Goal: Task Accomplishment & Management: Complete application form

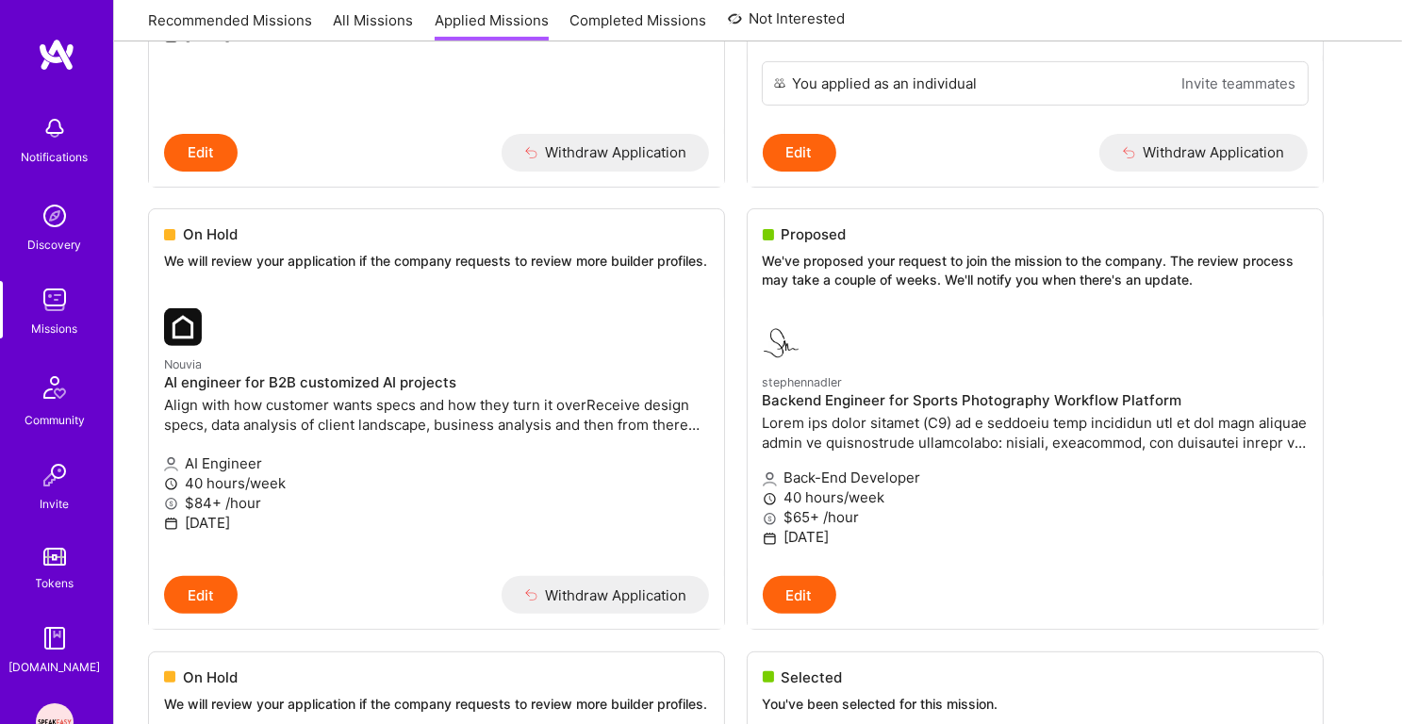
scroll to position [723, 0]
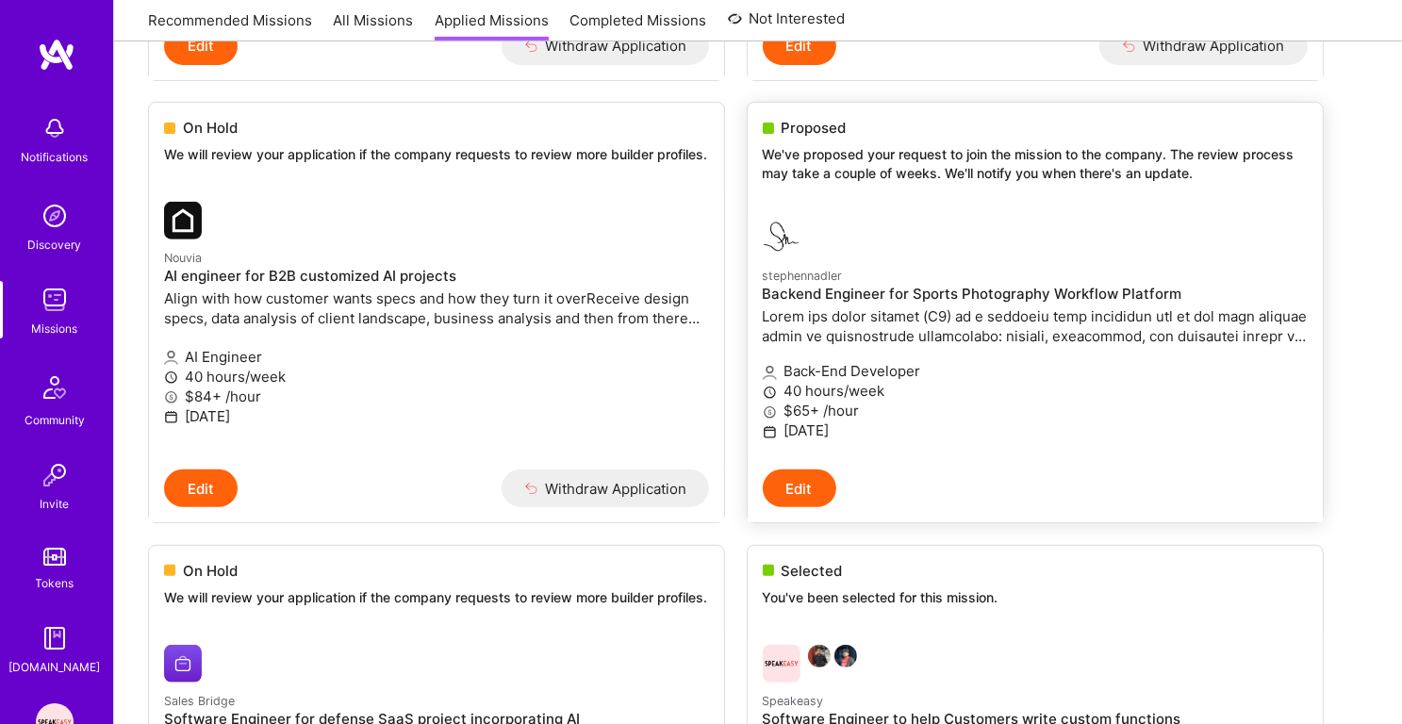
click at [951, 286] on p "stephennadler" at bounding box center [1035, 275] width 545 height 21
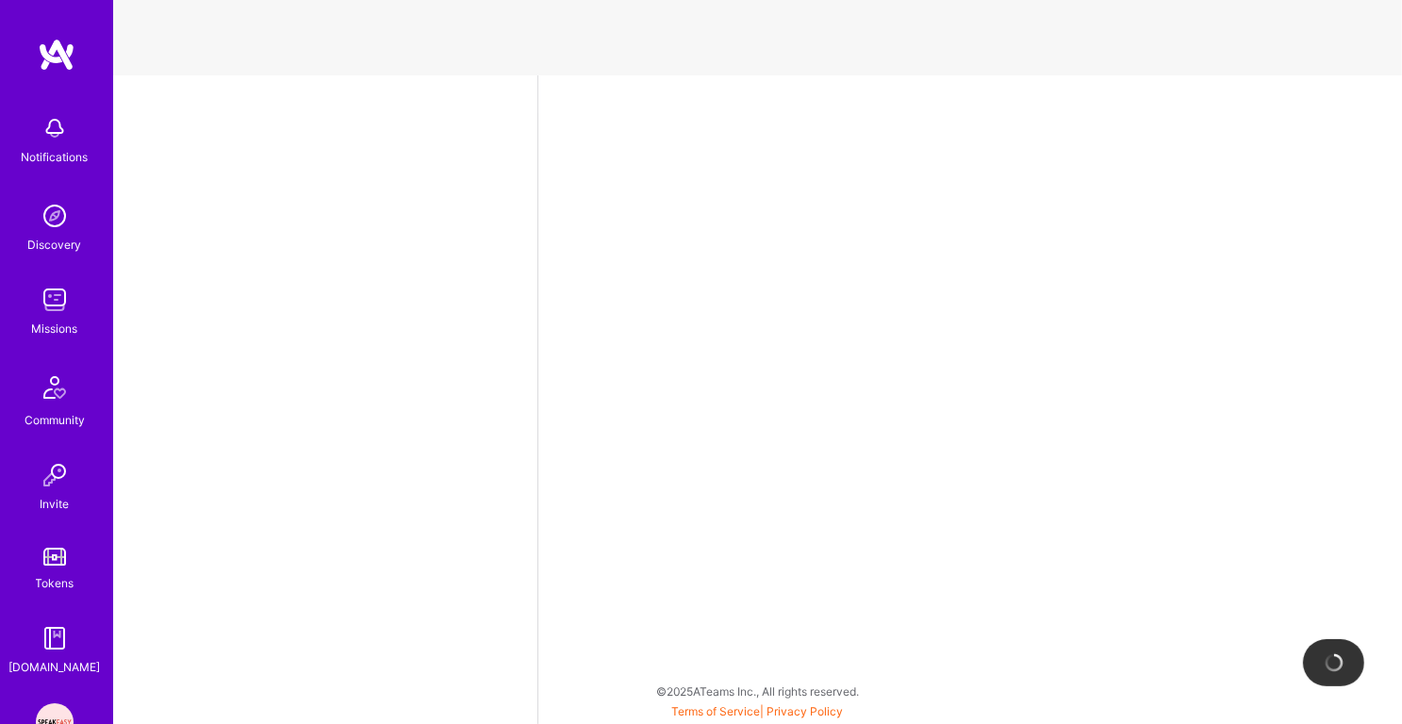
select select "IN"
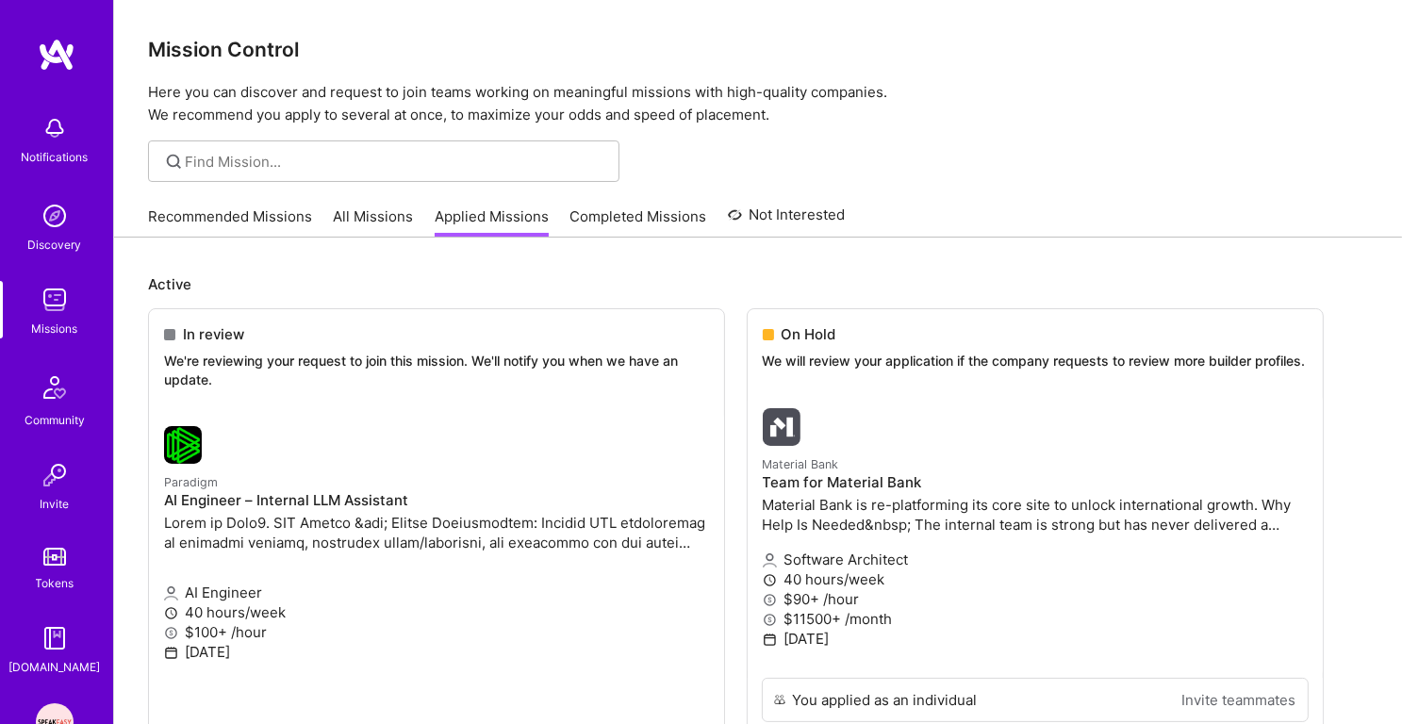
click at [60, 231] on img at bounding box center [55, 216] width 38 height 38
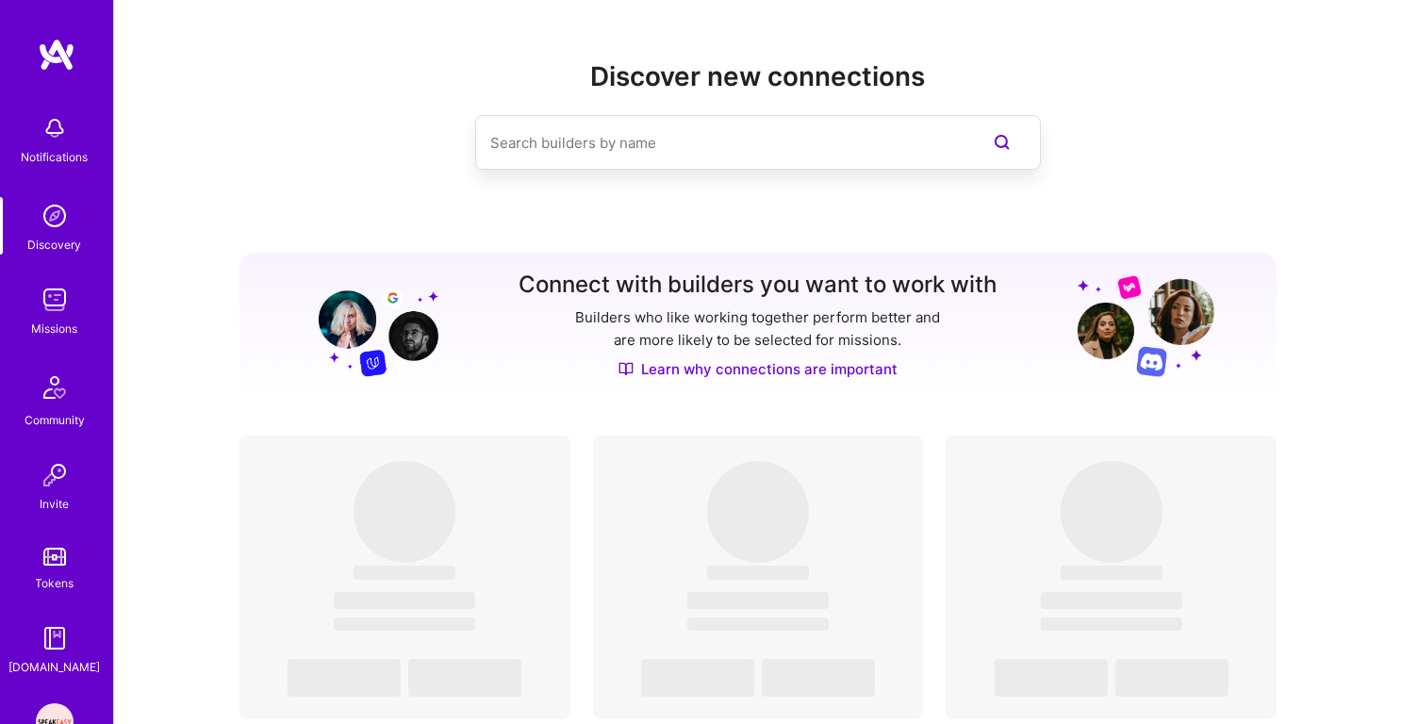
click at [64, 336] on div "Missions" at bounding box center [55, 329] width 46 height 20
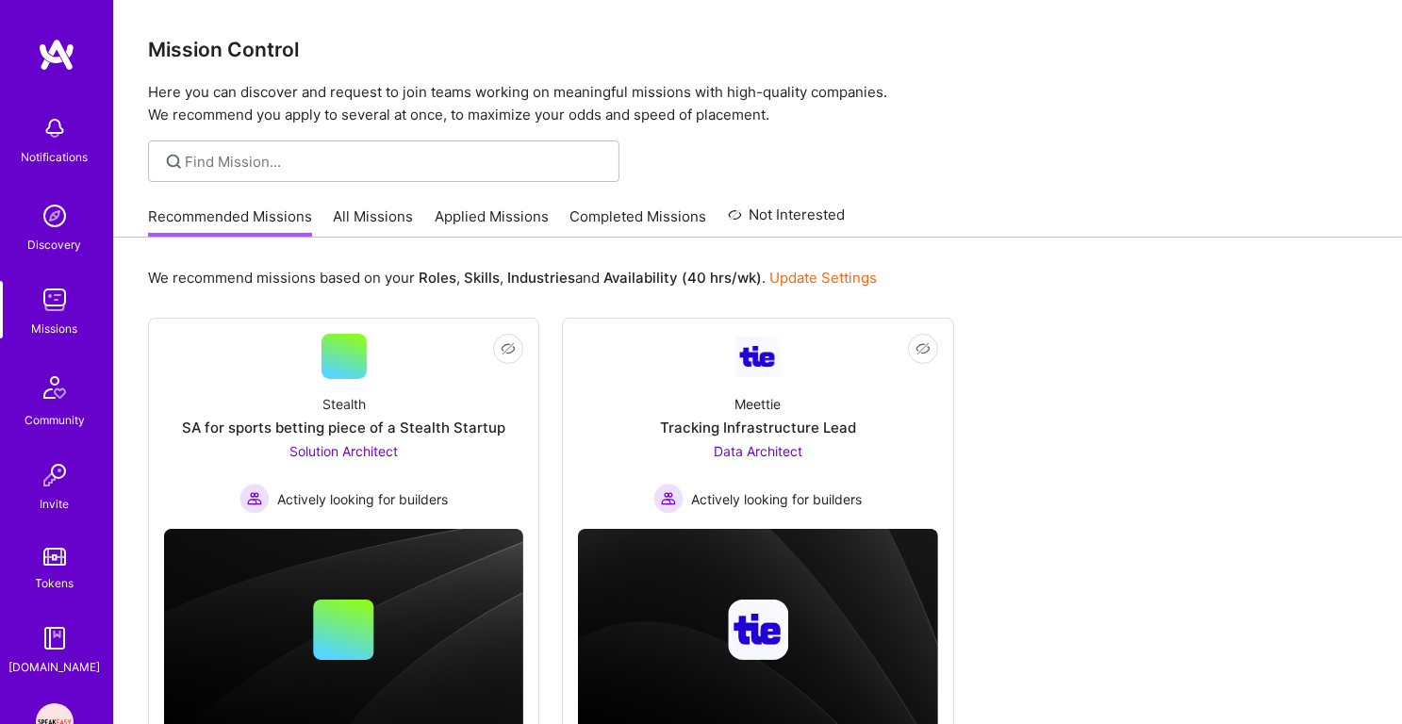
click at [452, 230] on link "Applied Missions" at bounding box center [492, 222] width 114 height 31
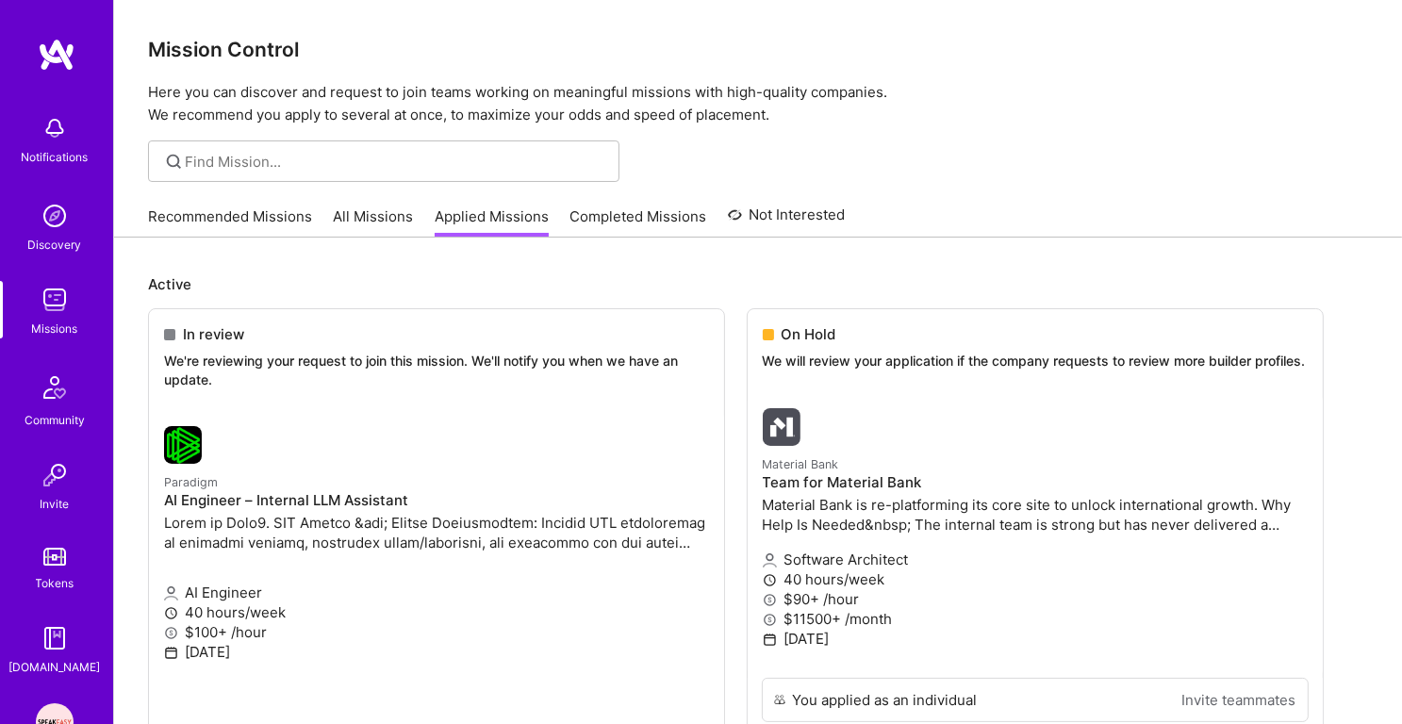
click at [219, 224] on link "Recommended Missions" at bounding box center [230, 222] width 164 height 31
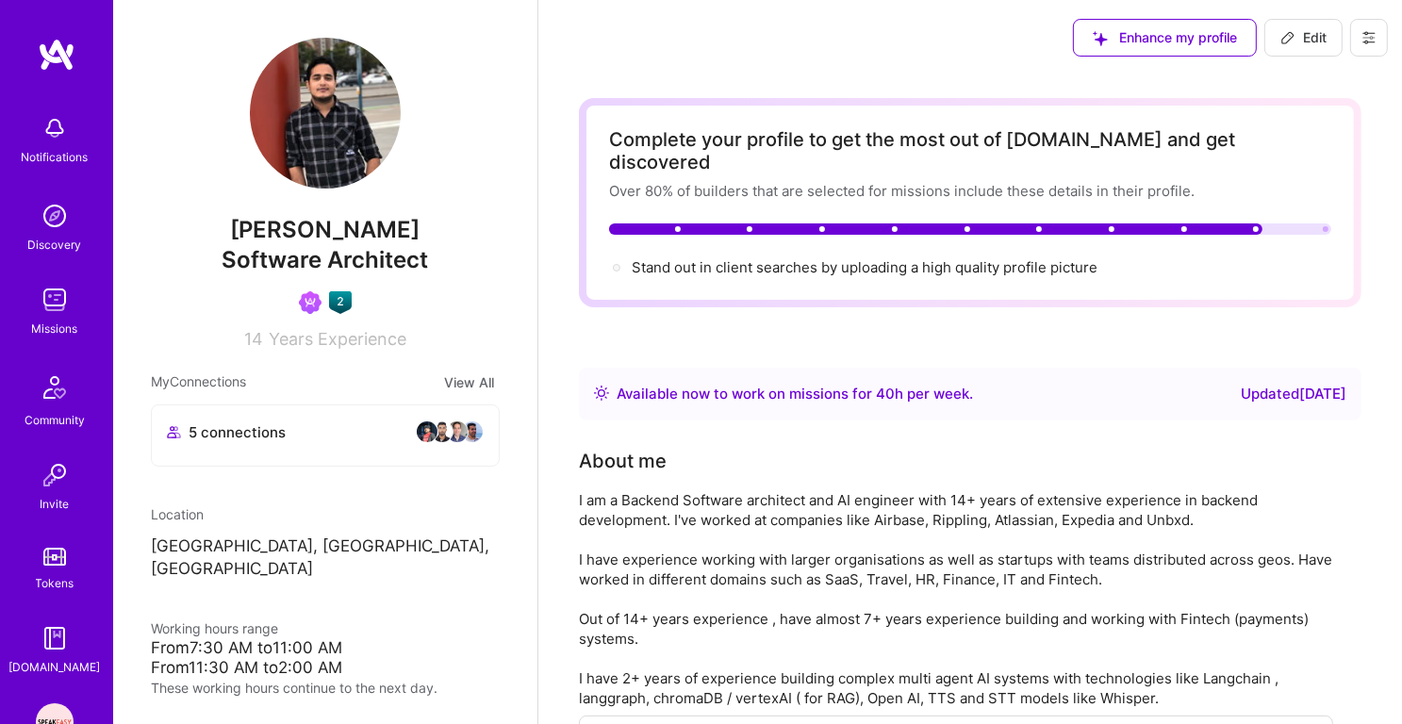
click at [43, 304] on img at bounding box center [55, 300] width 38 height 38
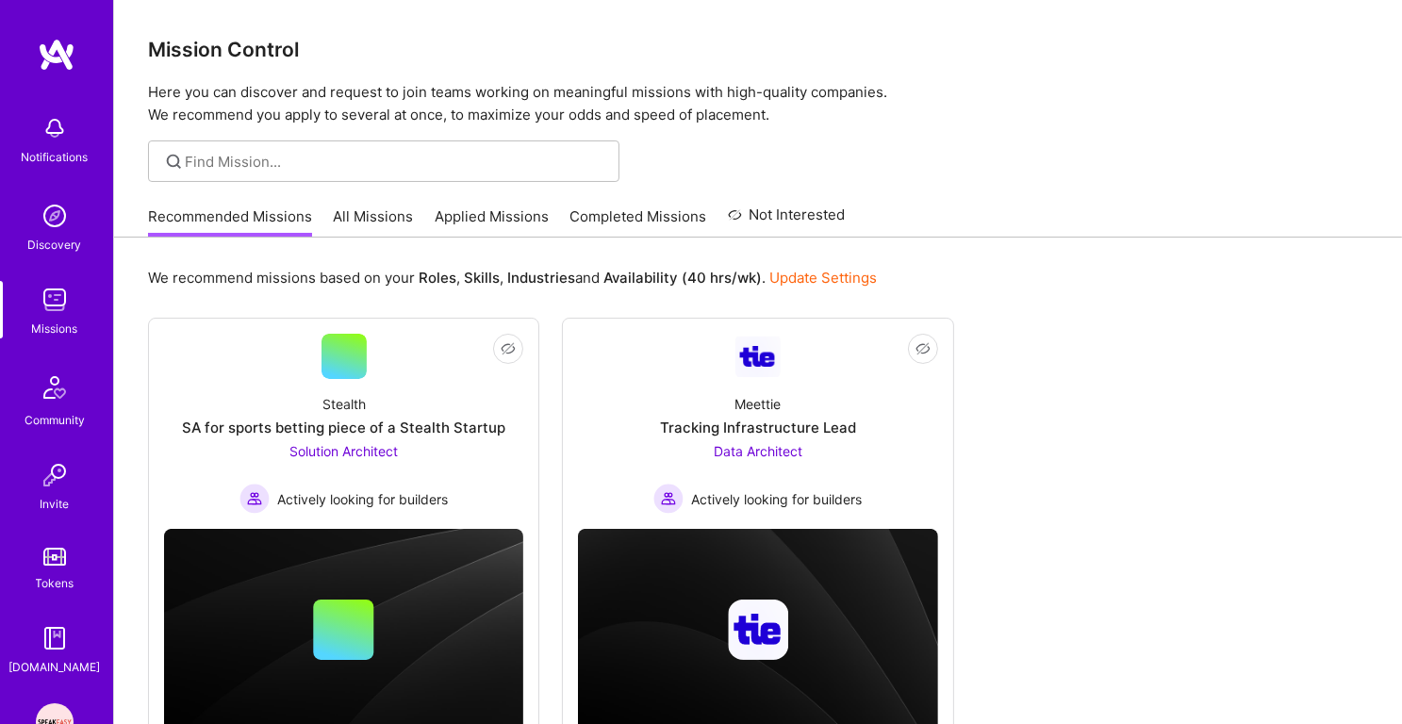
click at [436, 231] on link "Applied Missions" at bounding box center [492, 222] width 114 height 31
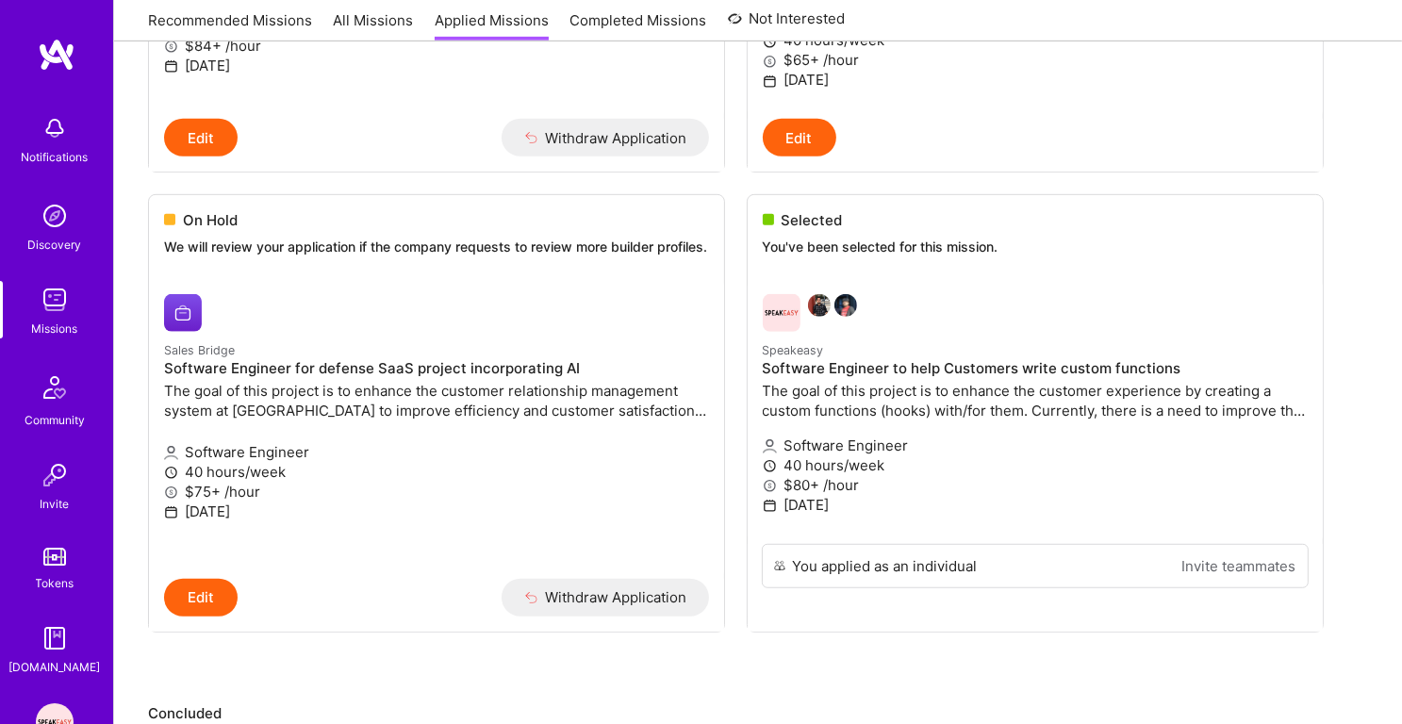
scroll to position [1117, 0]
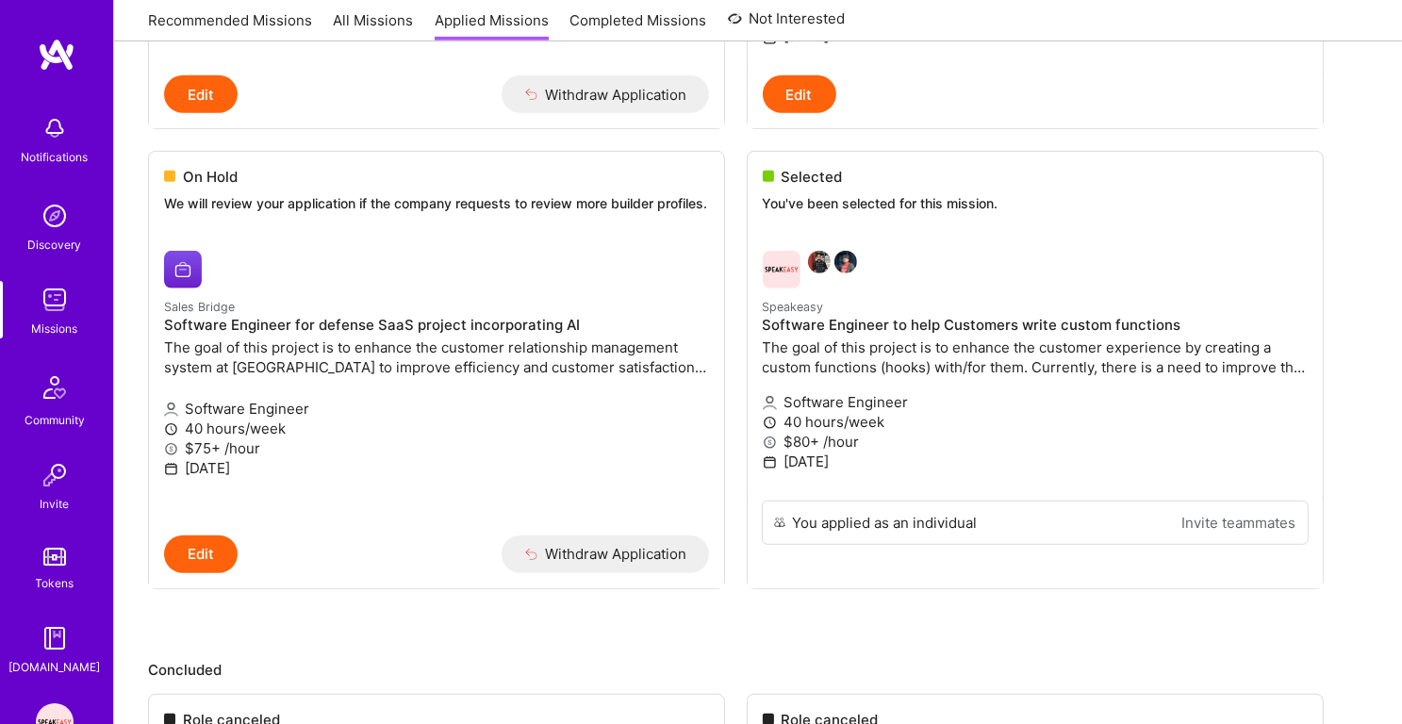
click at [63, 220] on img at bounding box center [55, 216] width 38 height 38
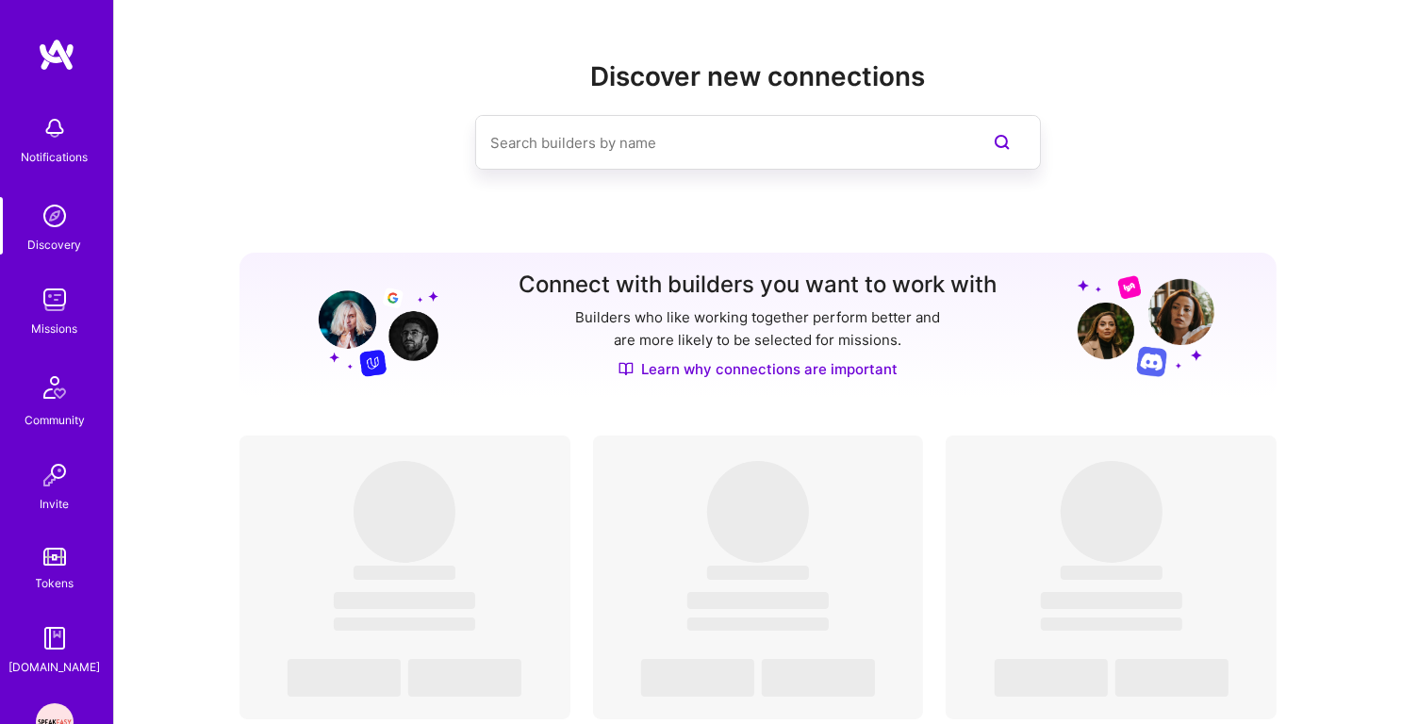
click at [58, 292] on img at bounding box center [55, 300] width 38 height 38
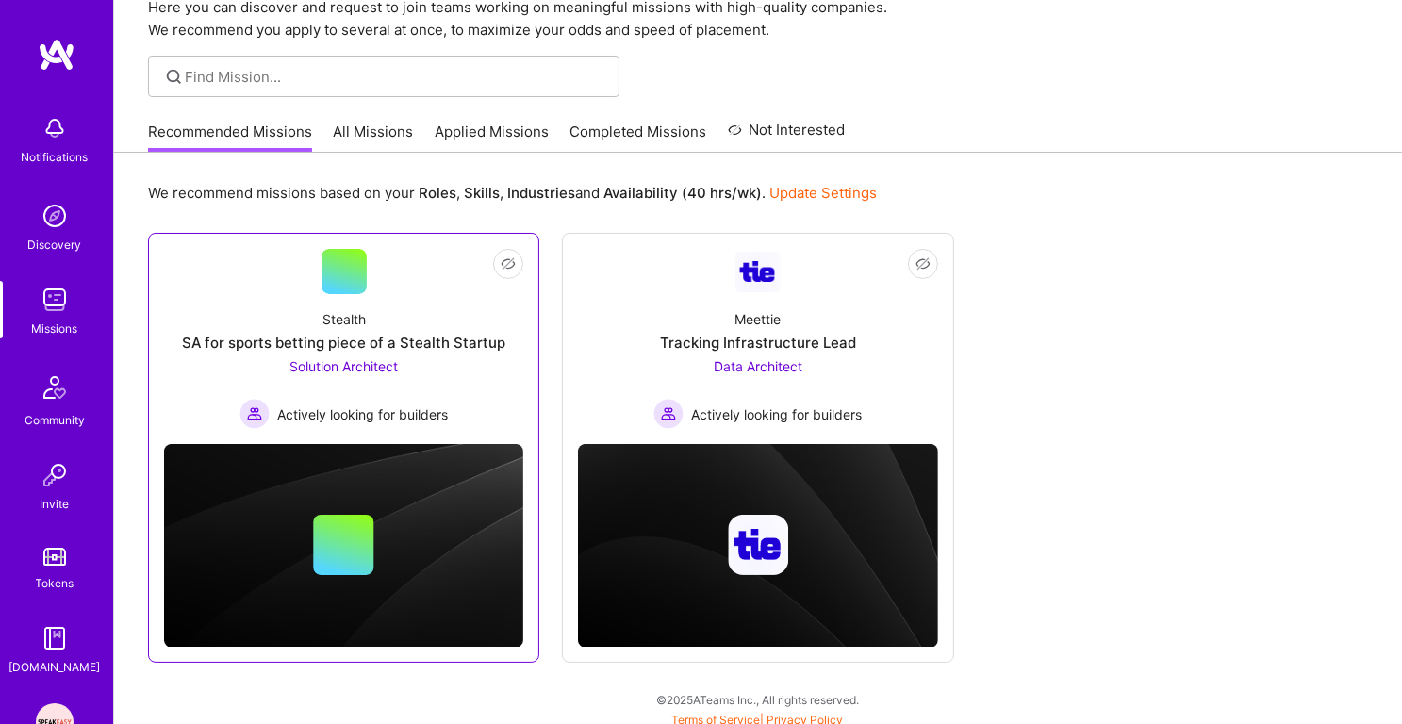
scroll to position [91, 0]
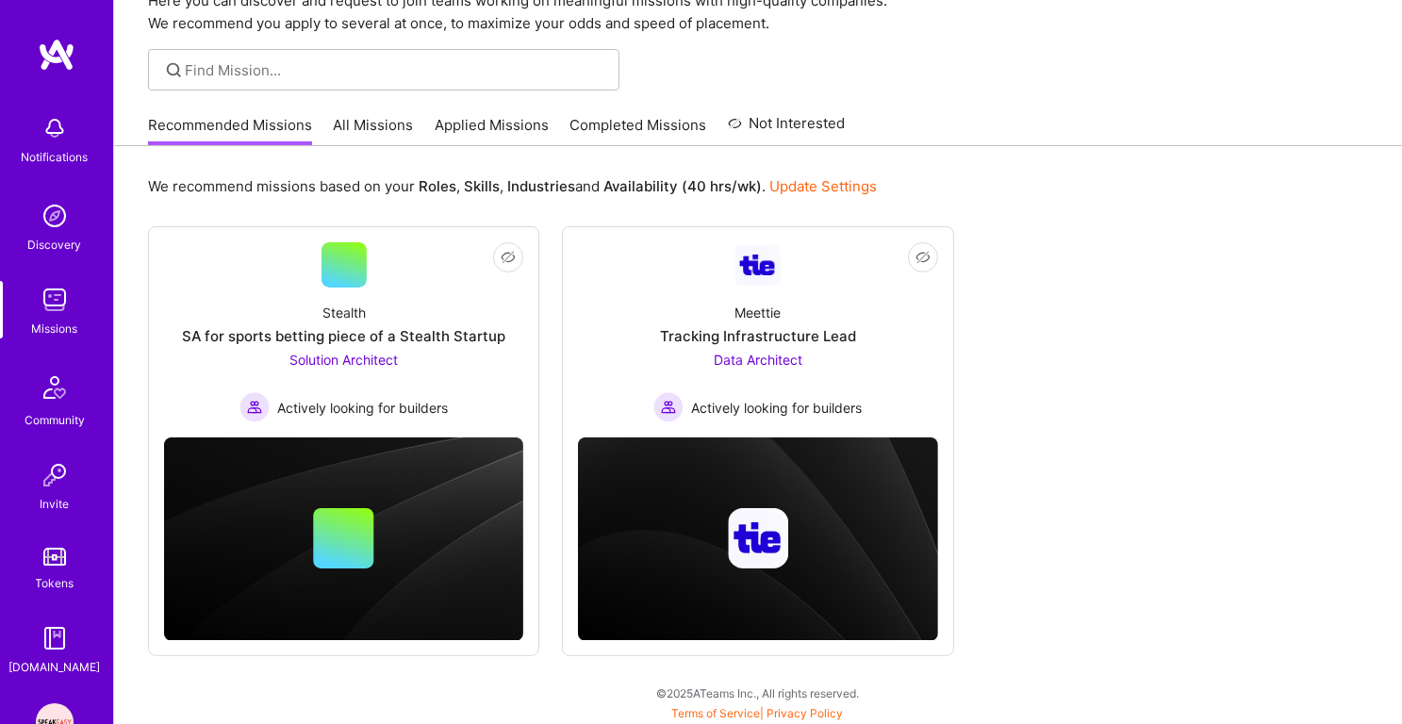
click at [502, 142] on link "Applied Missions" at bounding box center [492, 130] width 114 height 31
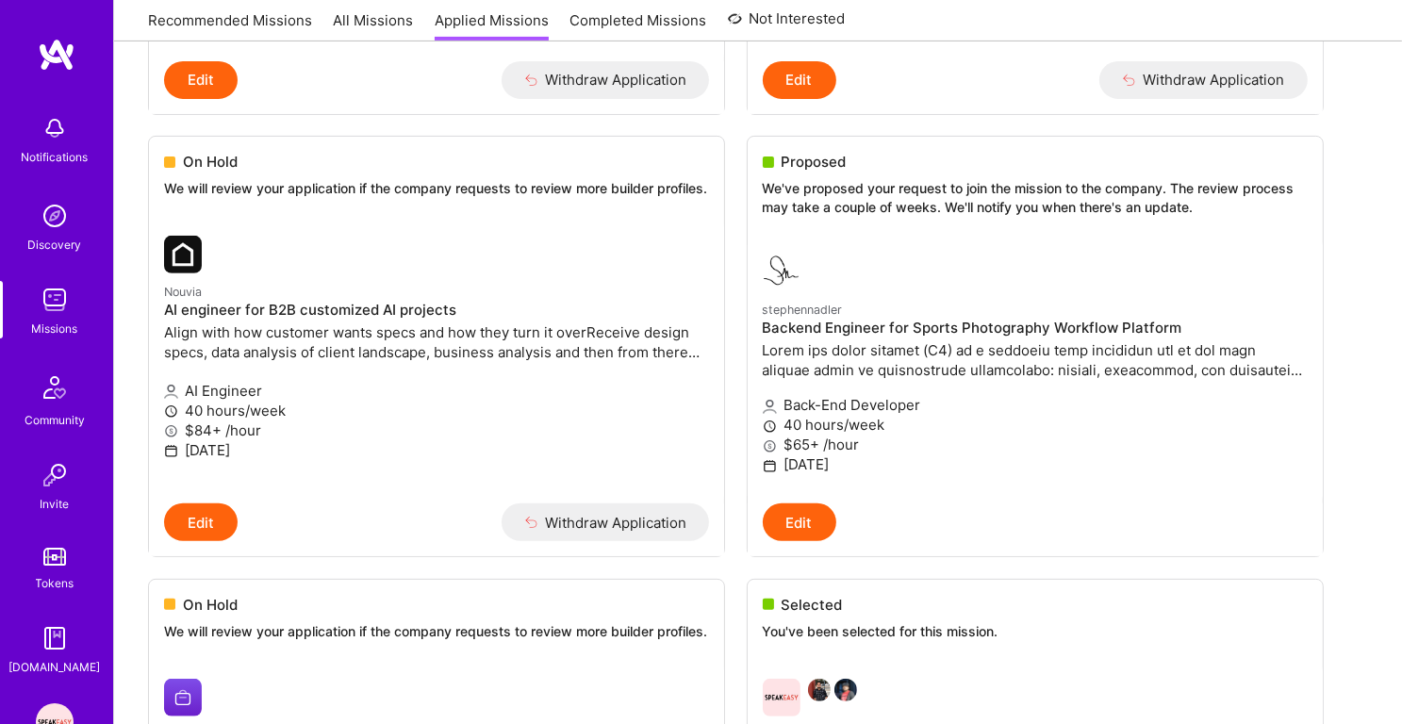
scroll to position [783, 0]
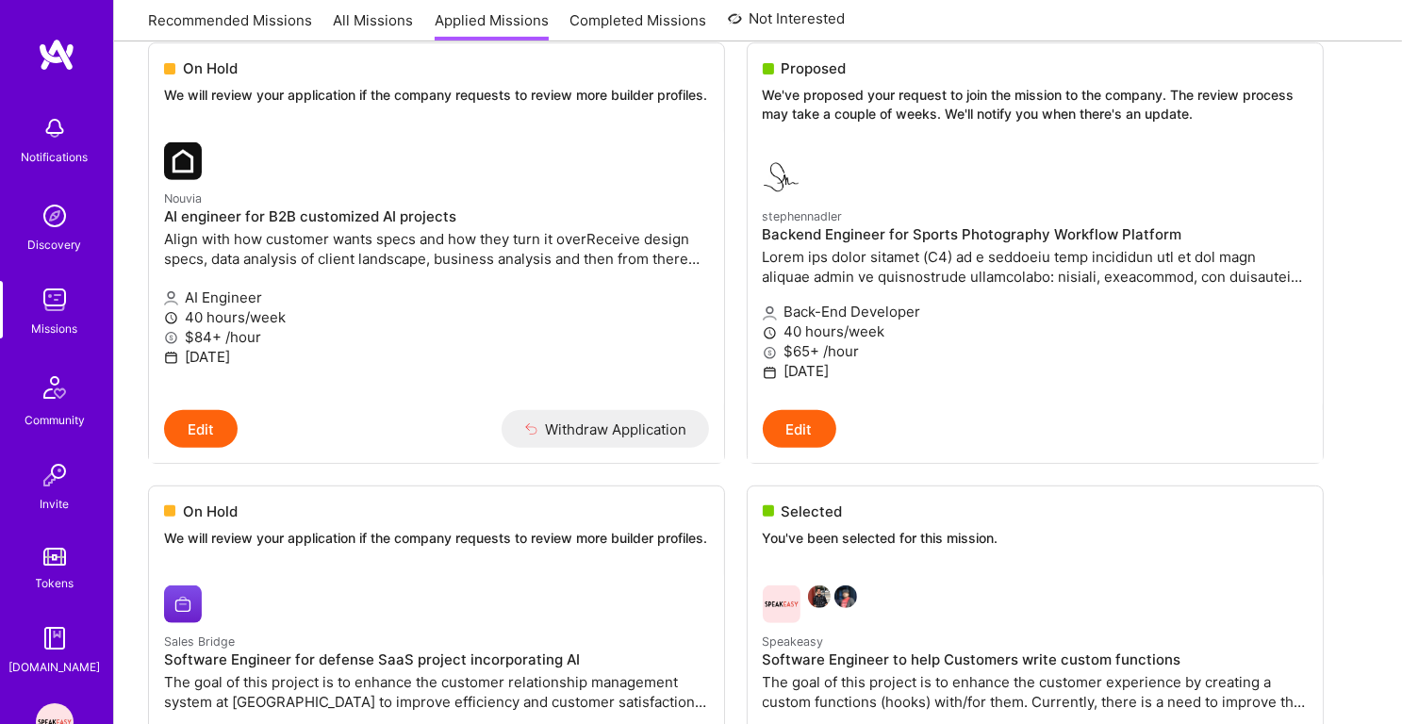
click at [58, 714] on img at bounding box center [55, 722] width 38 height 38
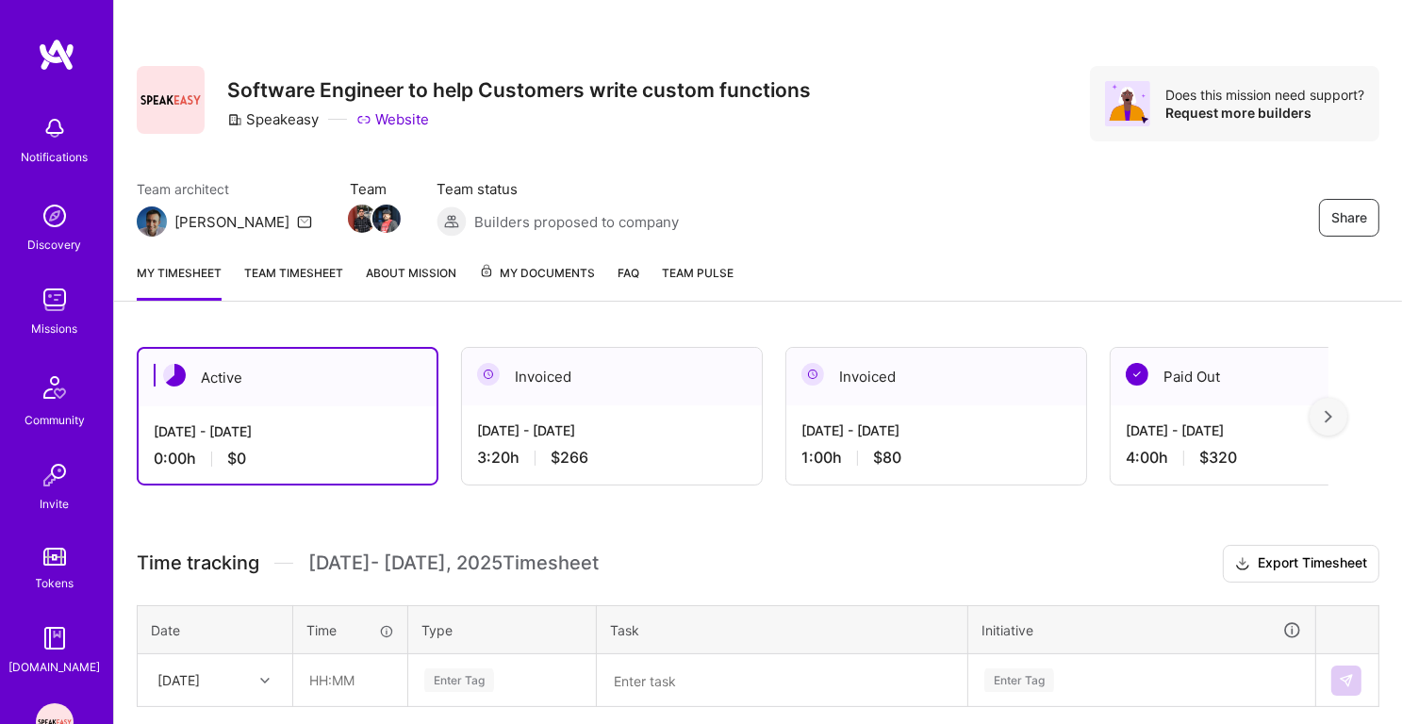
click at [303, 268] on link "Team timesheet" at bounding box center [293, 282] width 99 height 38
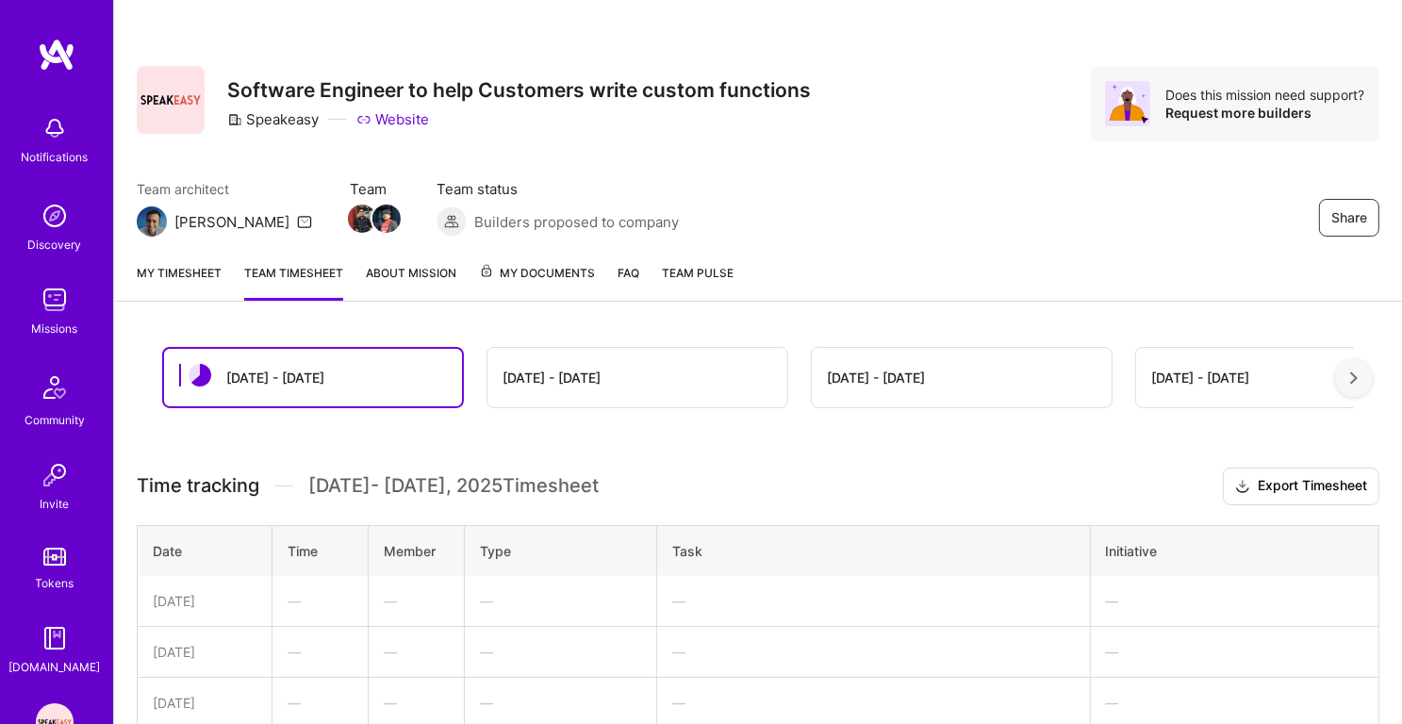
click at [401, 266] on link "About Mission" at bounding box center [411, 282] width 91 height 38
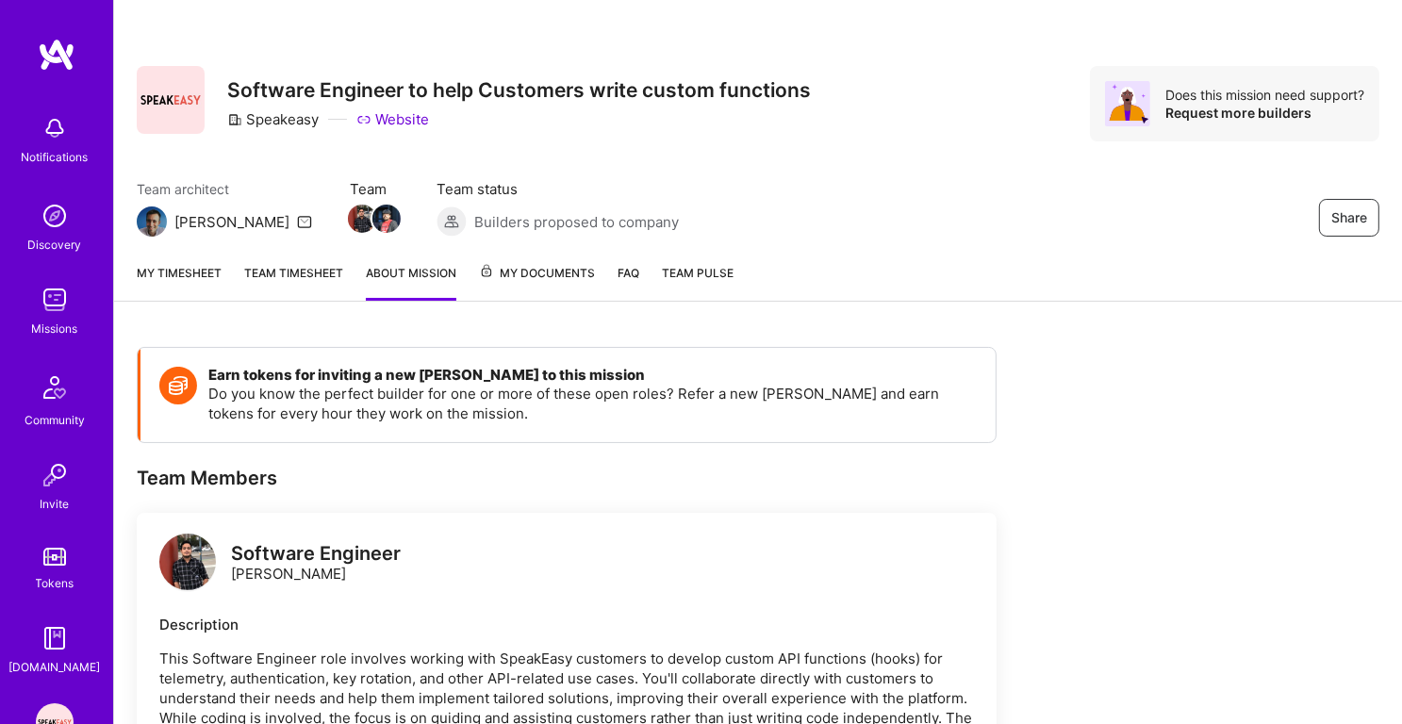
click at [64, 225] on img at bounding box center [55, 216] width 38 height 38
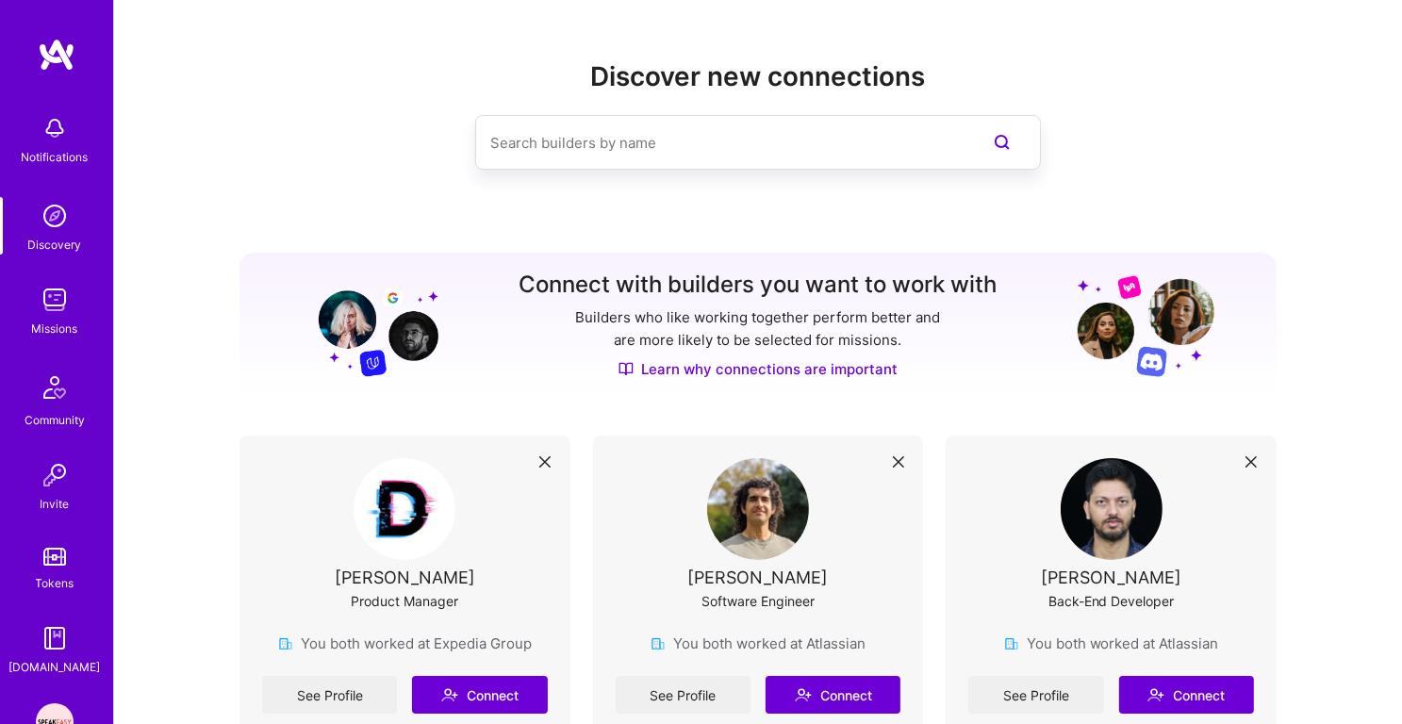
click at [55, 129] on img at bounding box center [55, 128] width 38 height 38
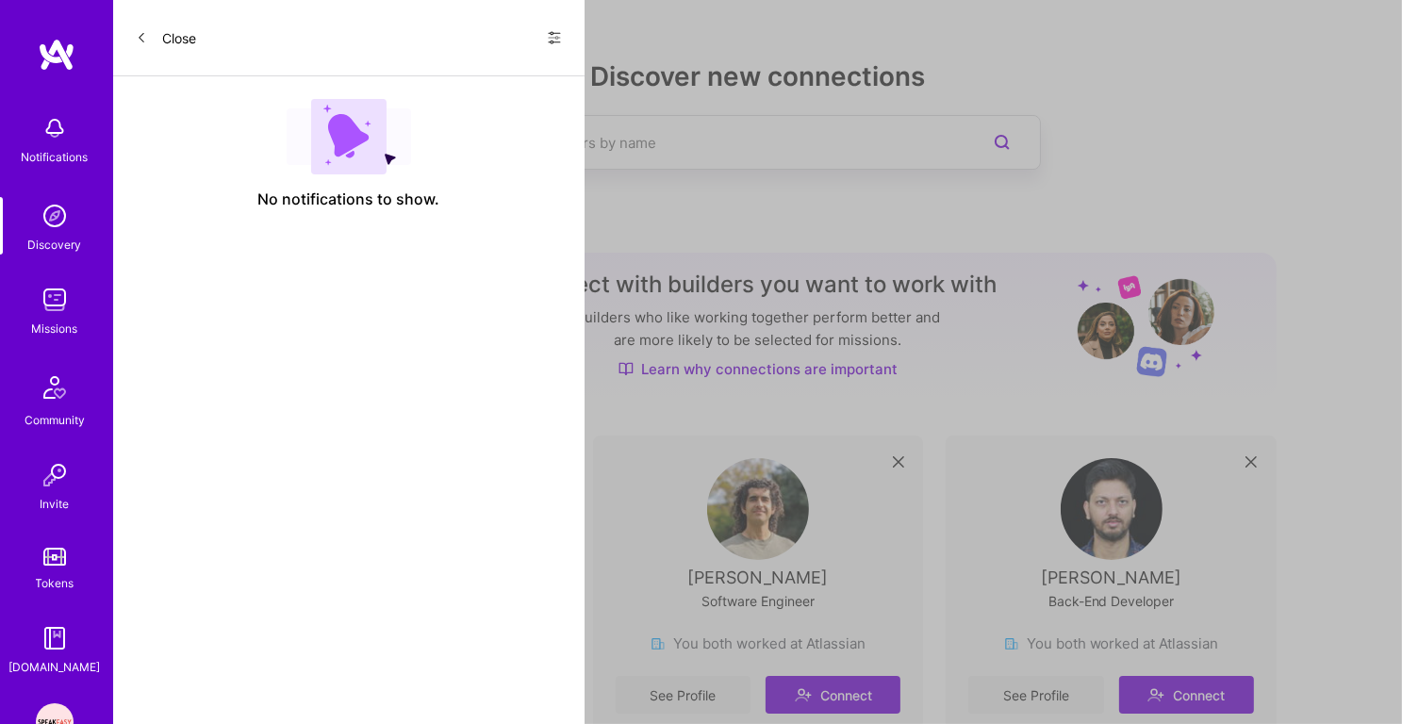
click at [49, 217] on img at bounding box center [55, 216] width 38 height 38
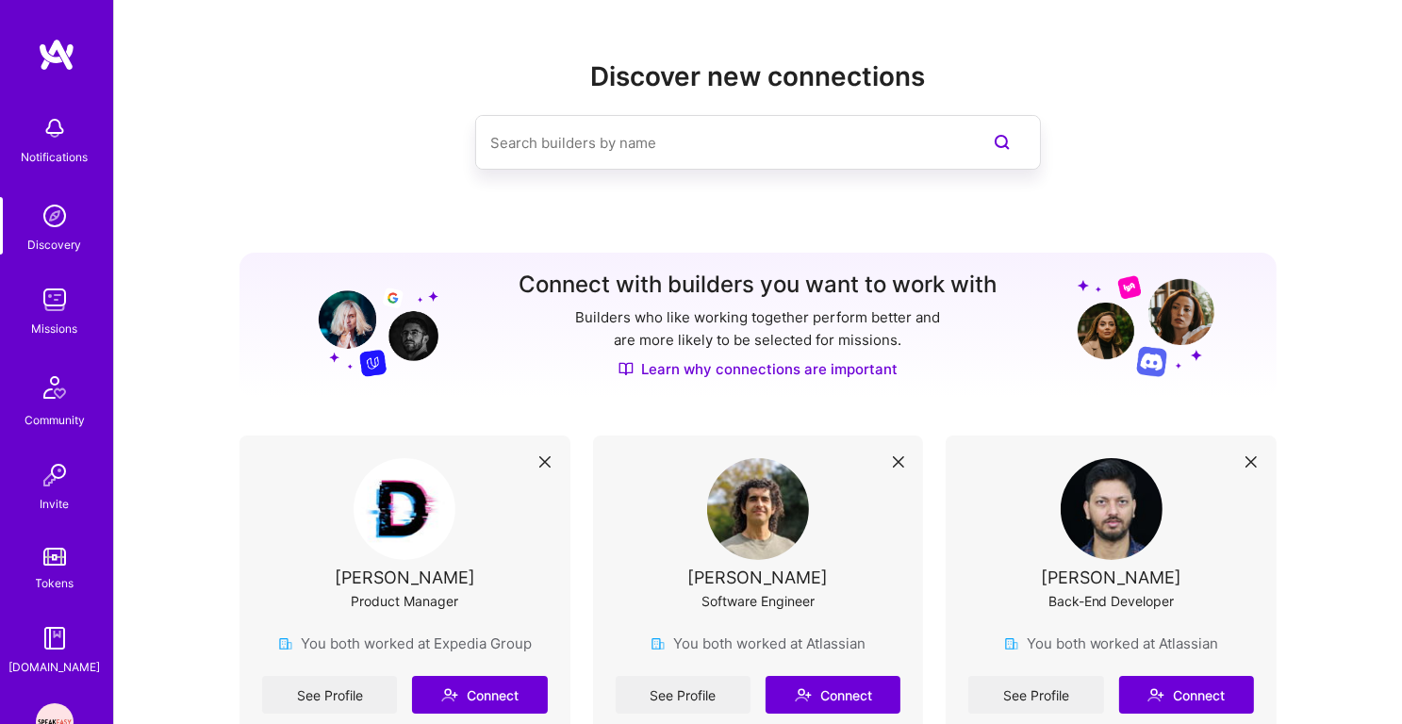
click at [59, 142] on img at bounding box center [55, 128] width 38 height 38
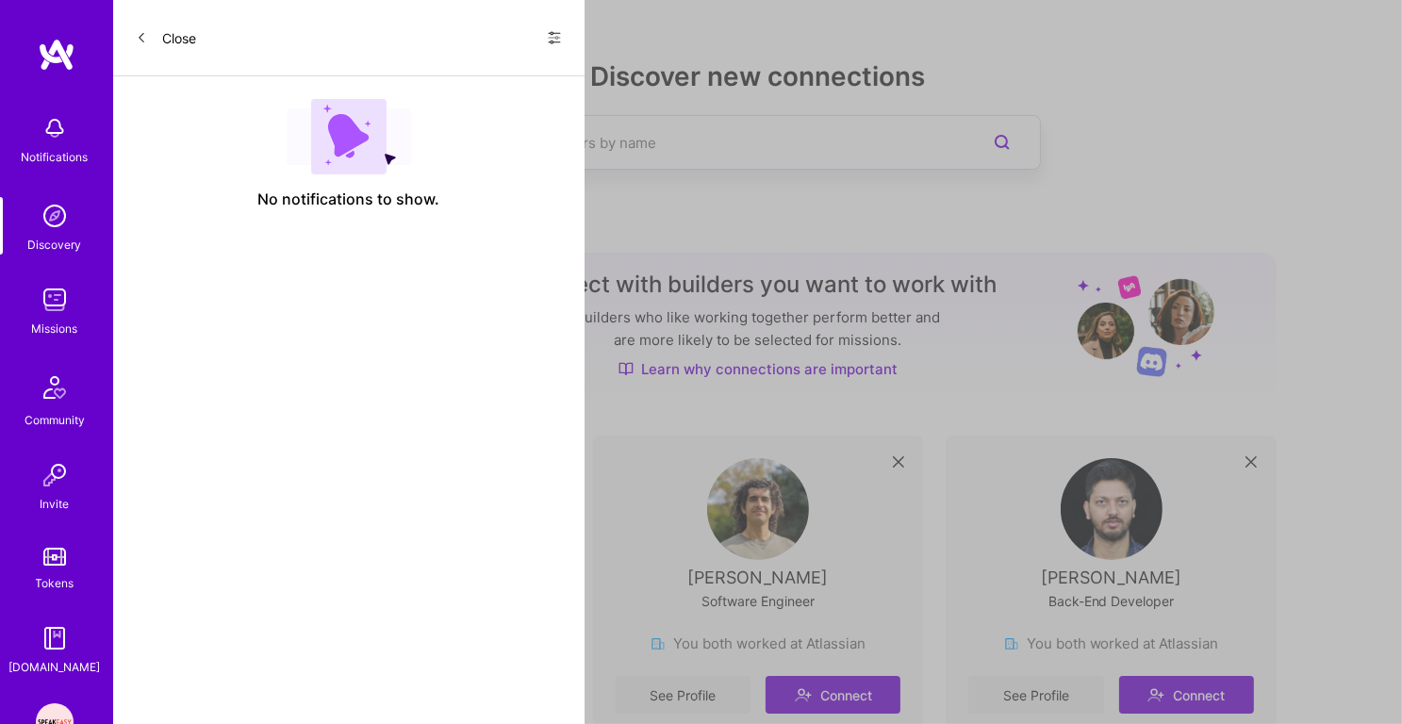
click at [56, 318] on img at bounding box center [55, 300] width 38 height 38
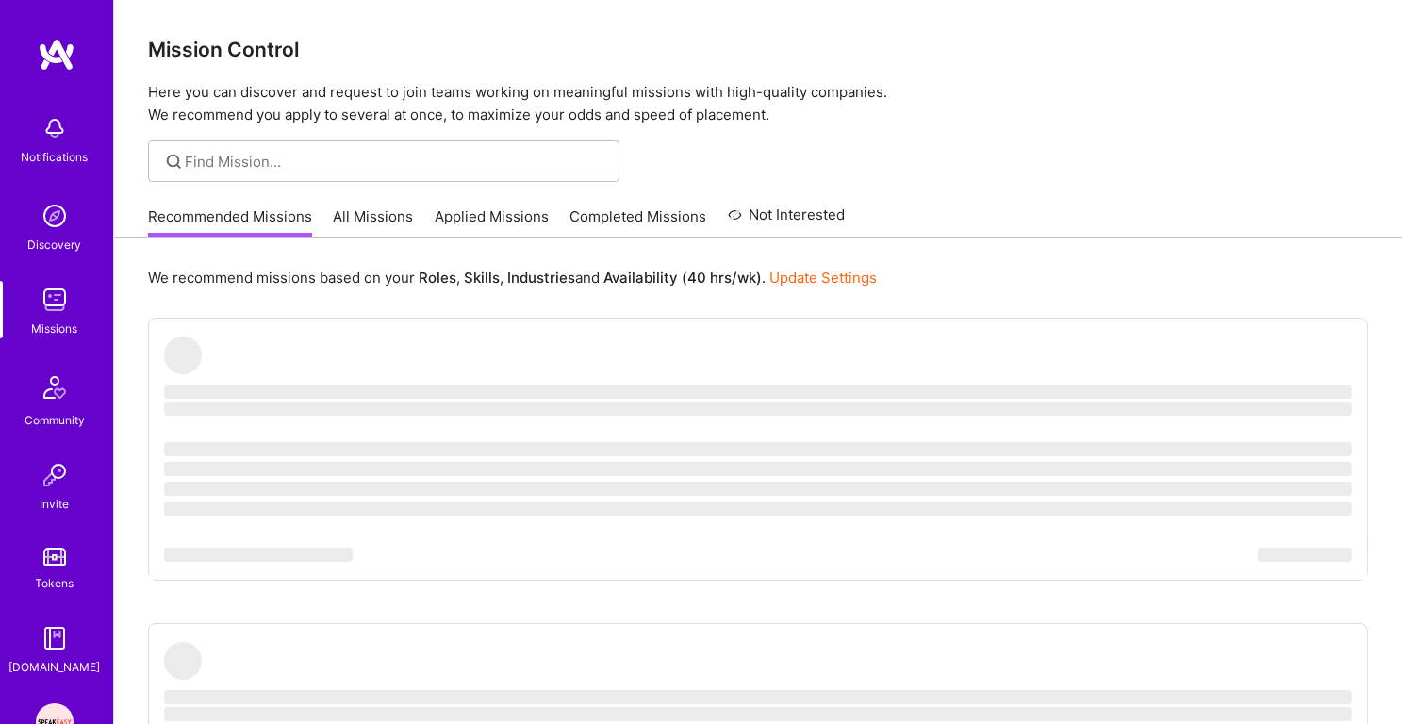
click at [60, 237] on div "Discovery" at bounding box center [55, 245] width 54 height 20
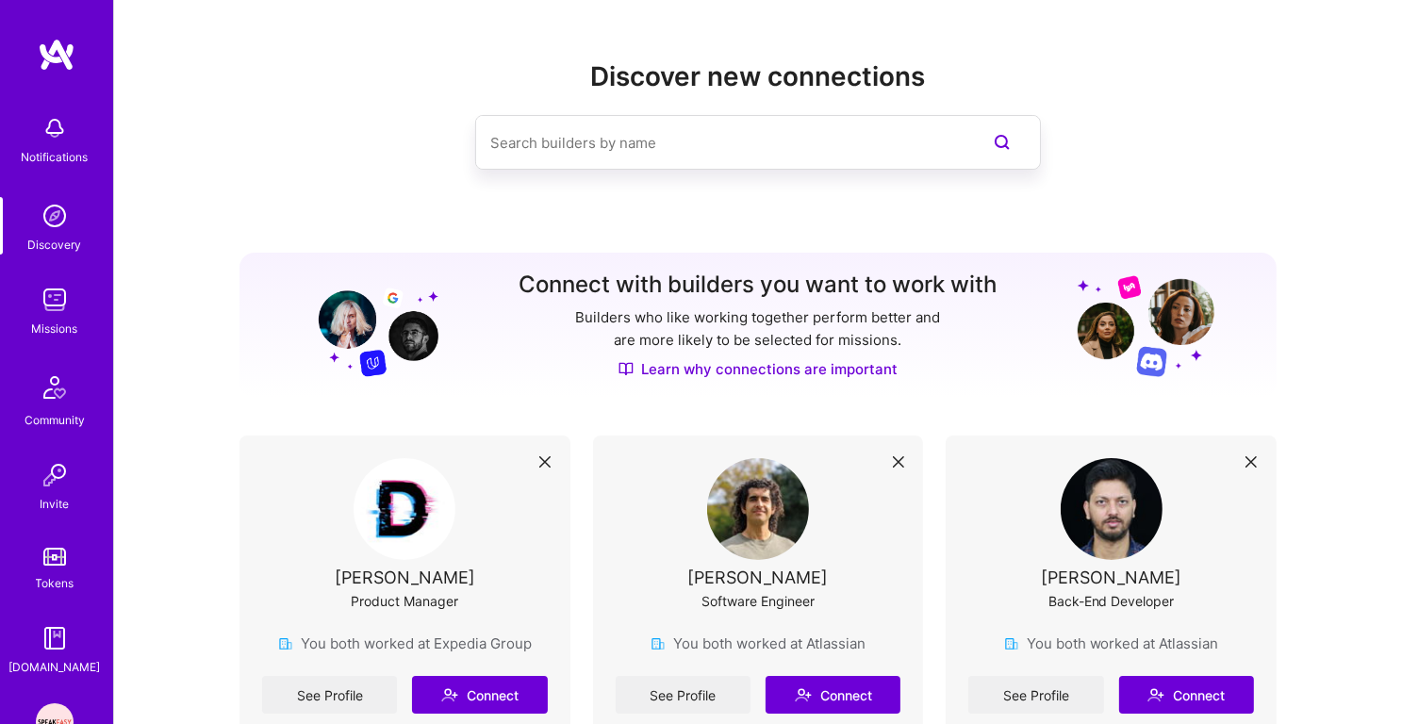
click at [57, 302] on img at bounding box center [55, 300] width 38 height 38
